Goal: Task Accomplishment & Management: Use online tool/utility

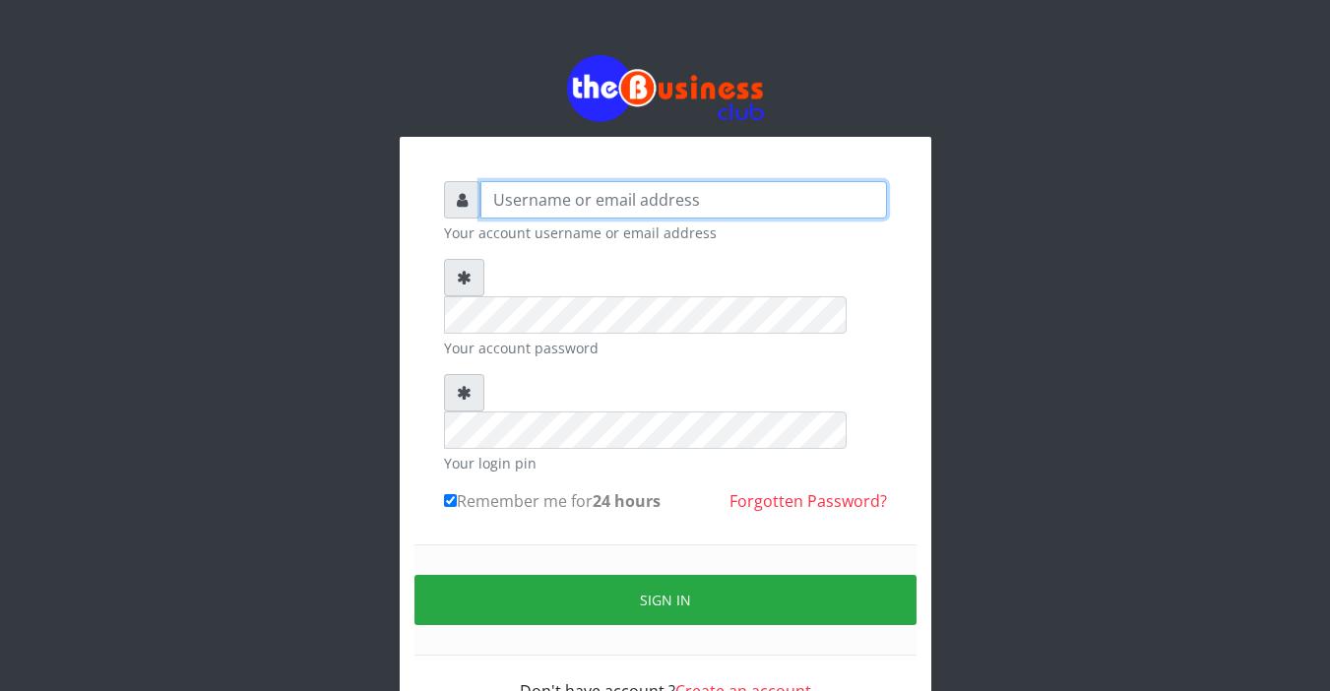
type input "Sarahadesode"
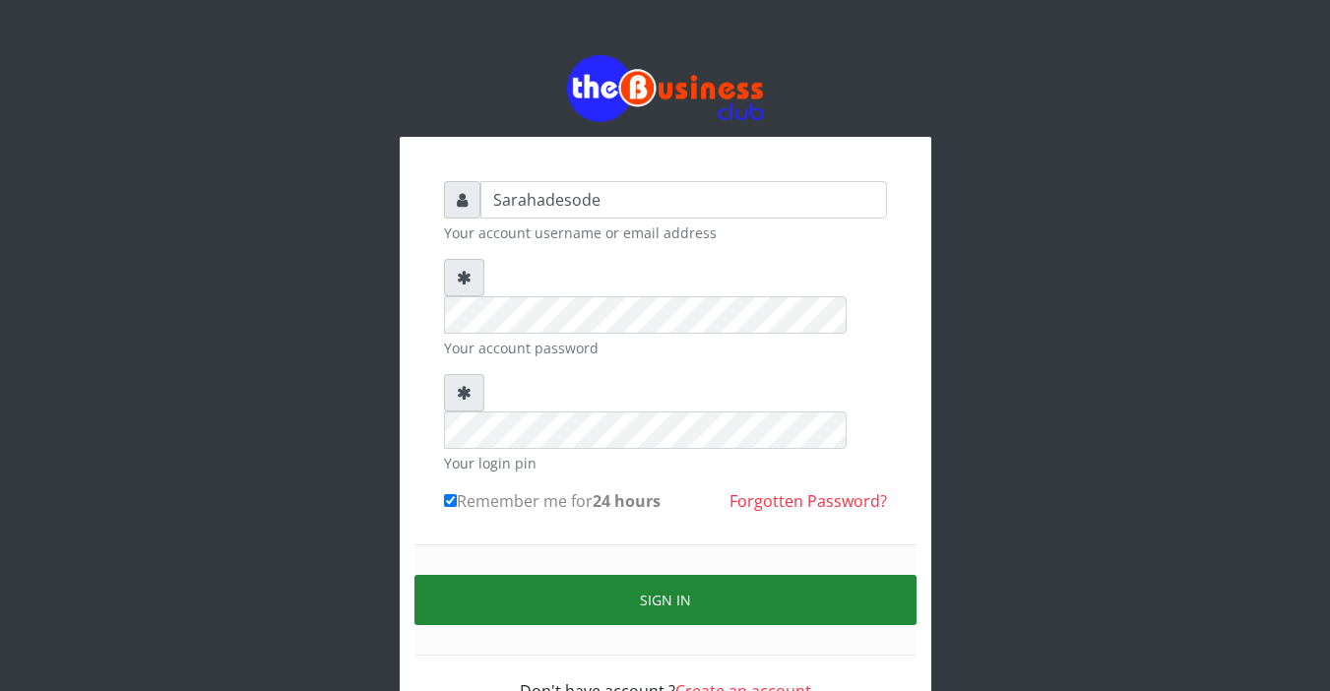
click at [639, 575] on button "Sign in" at bounding box center [666, 600] width 502 height 50
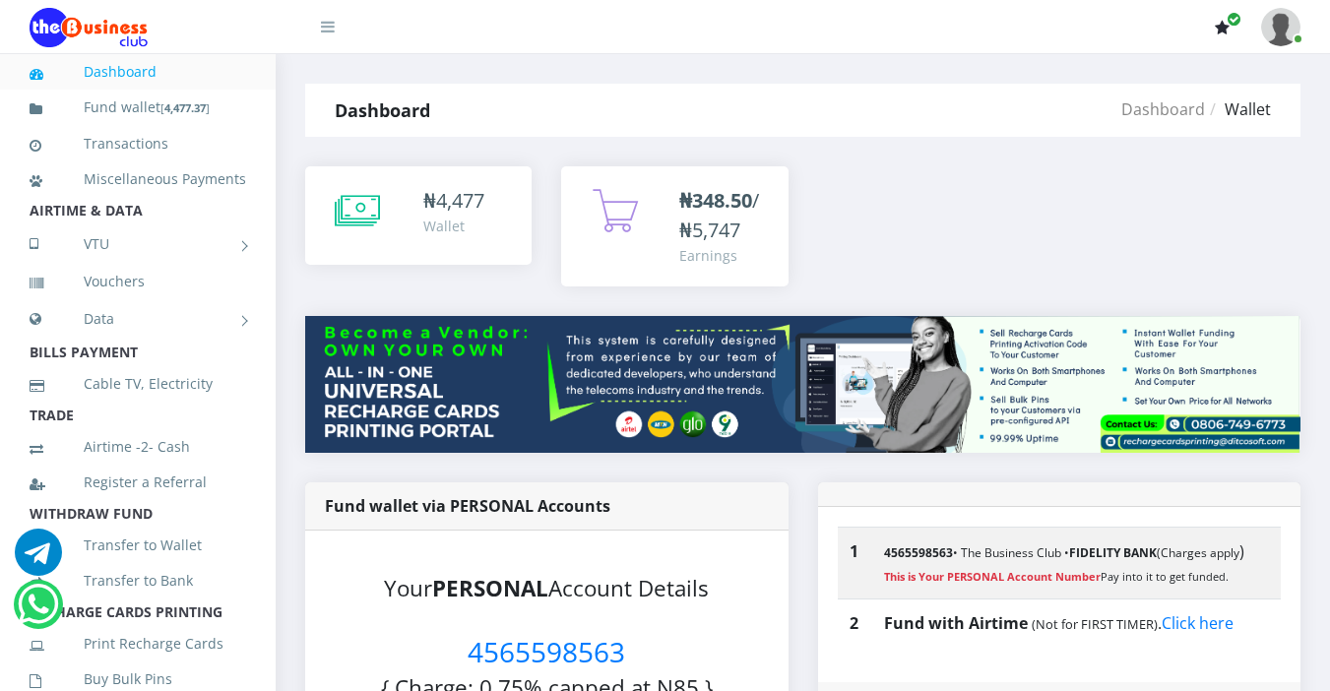
click at [1224, 23] on icon "button" at bounding box center [1222, 28] width 15 height 16
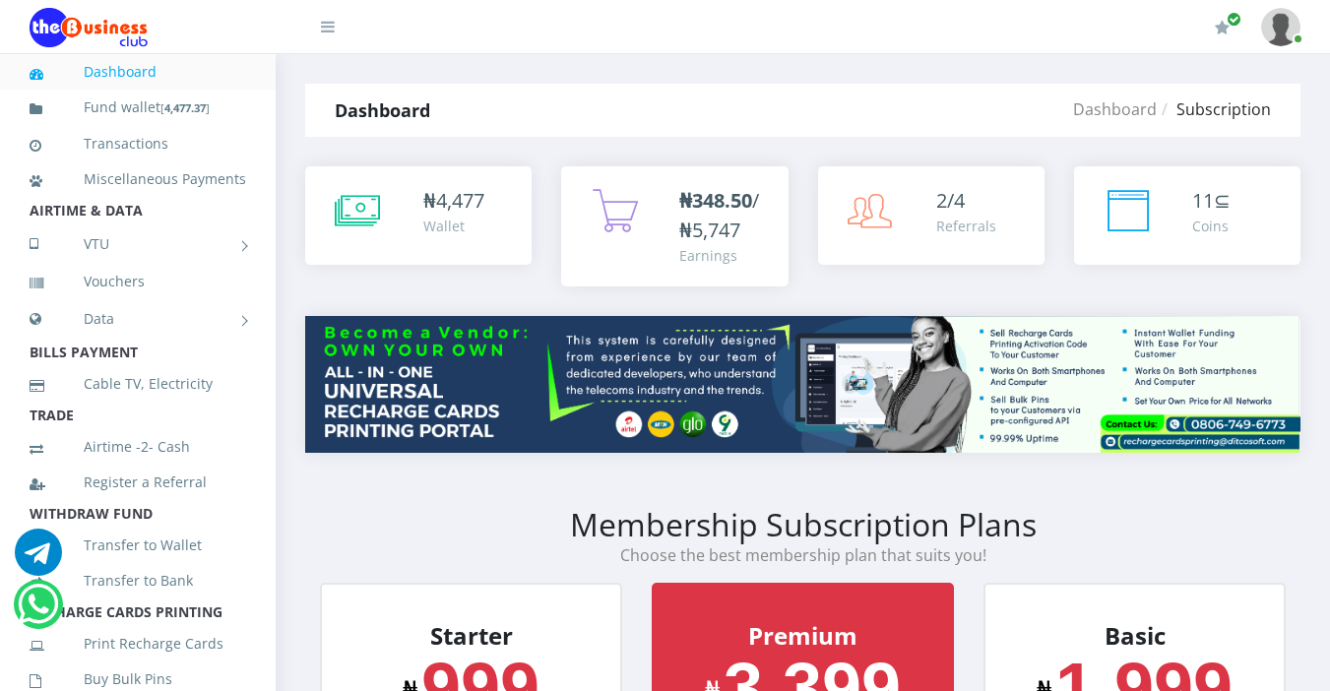
click at [1278, 22] on img at bounding box center [1280, 27] width 39 height 38
click at [412, 117] on strong "Dashboard" at bounding box center [383, 110] width 96 height 24
click at [1130, 115] on link "Dashboard" at bounding box center [1115, 109] width 84 height 22
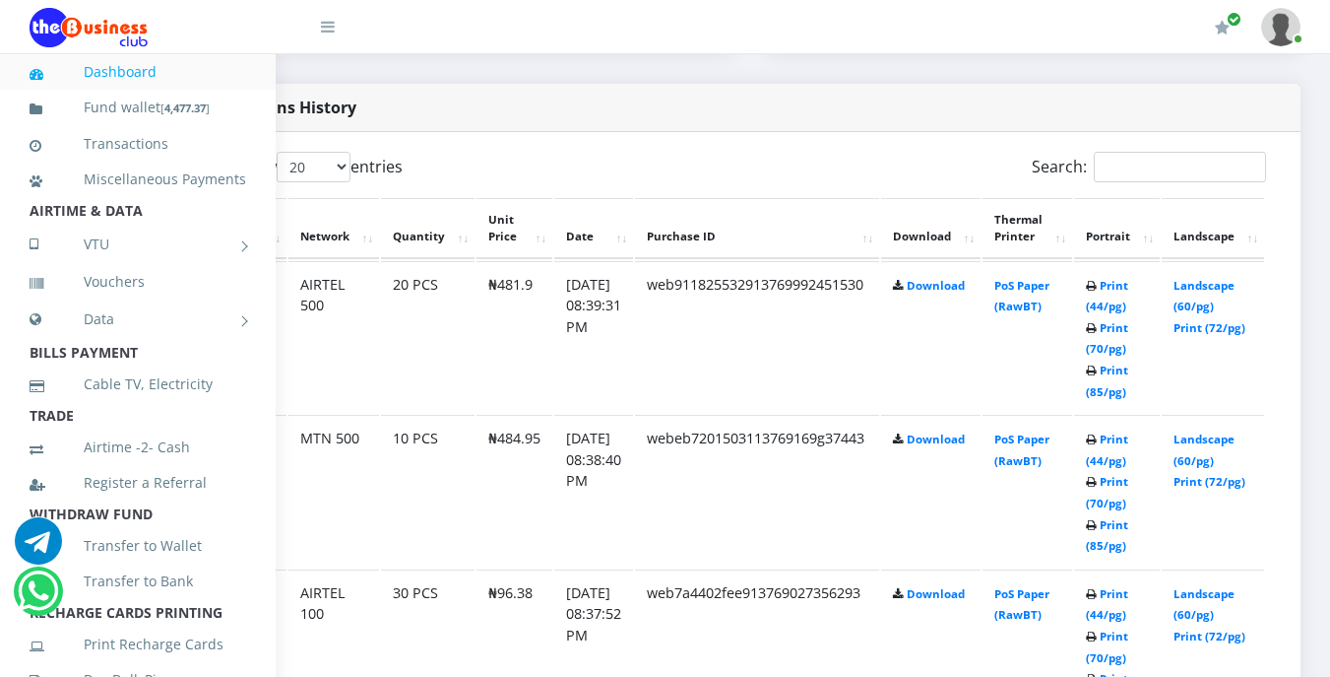
scroll to position [985, 134]
click at [1201, 293] on link "Landscape (60/pg)" at bounding box center [1204, 296] width 61 height 36
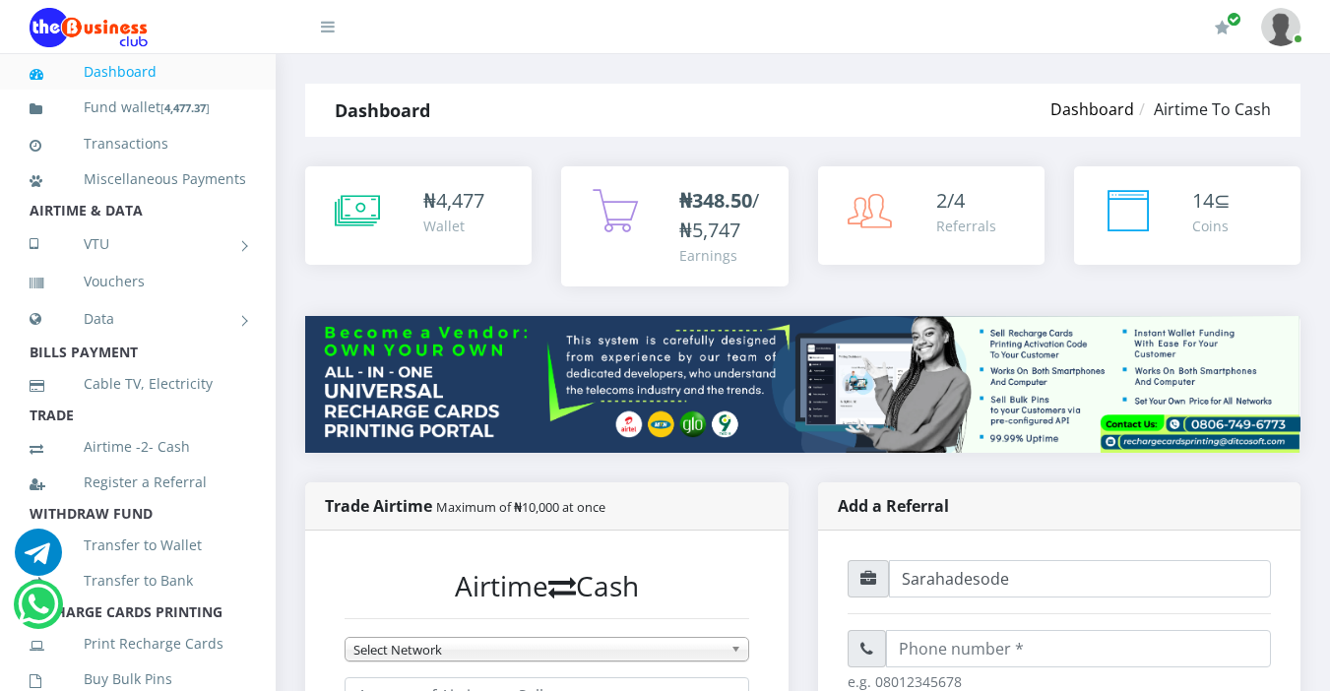
click at [1100, 103] on link "Dashboard" at bounding box center [1093, 109] width 84 height 22
click at [1099, 111] on link "Dashboard" at bounding box center [1093, 109] width 84 height 22
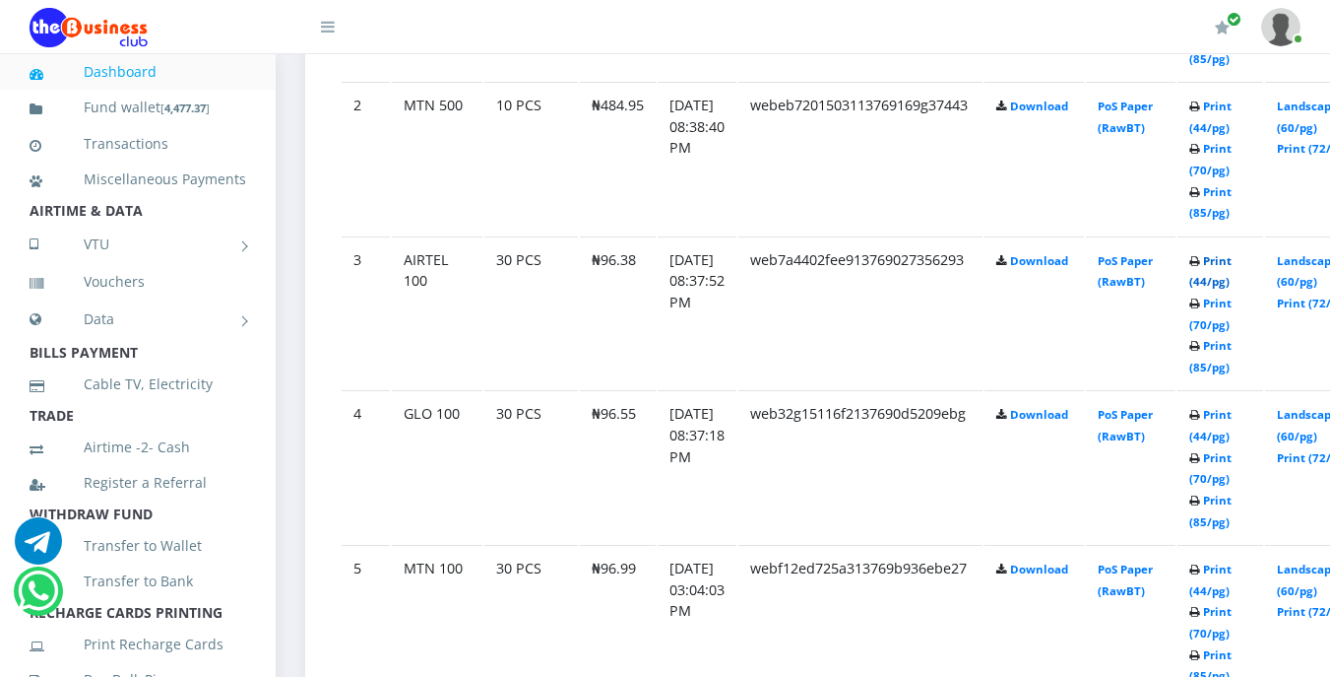
click at [1232, 283] on link "Print (44/pg)" at bounding box center [1211, 271] width 42 height 36
